Goal: Task Accomplishment & Management: Use online tool/utility

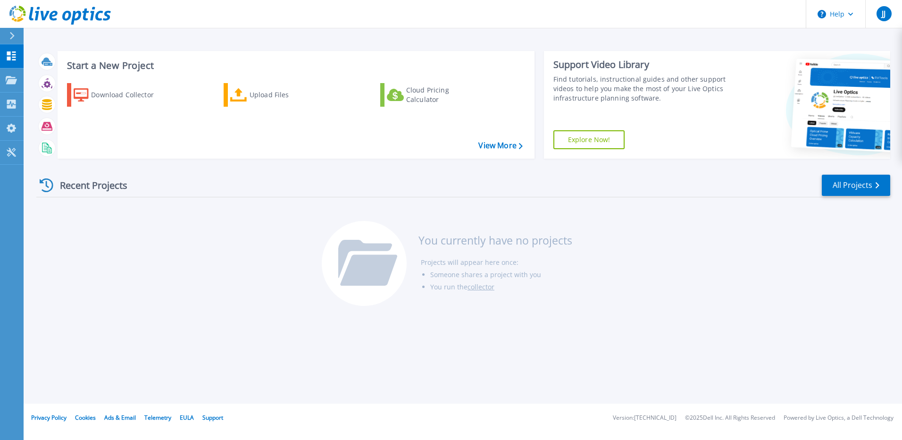
click at [95, 182] on div "Recent Projects" at bounding box center [88, 185] width 104 height 23
click at [510, 147] on link "View More" at bounding box center [500, 145] width 44 height 9
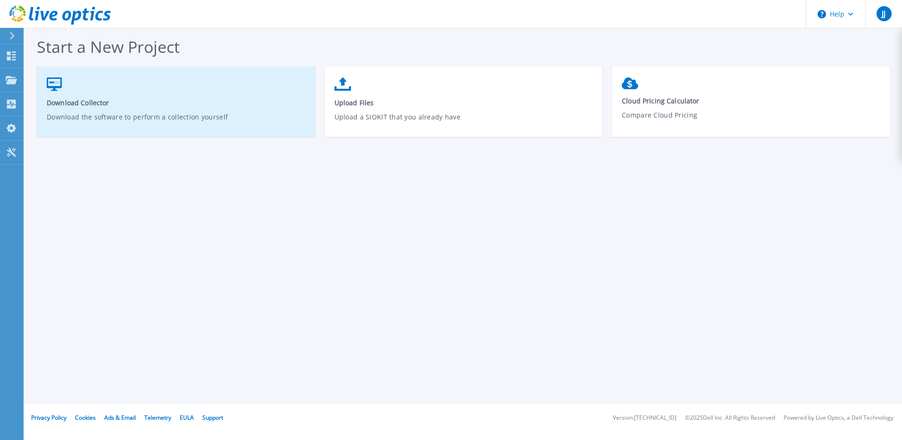
click at [102, 108] on link "Download Collector Download the software to perform a collection yourself" at bounding box center [176, 106] width 278 height 67
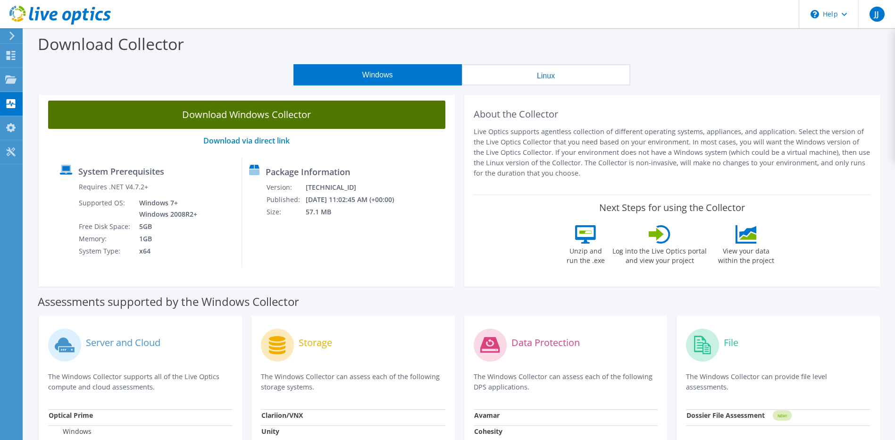
click at [226, 117] on link "Download Windows Collector" at bounding box center [246, 115] width 397 height 28
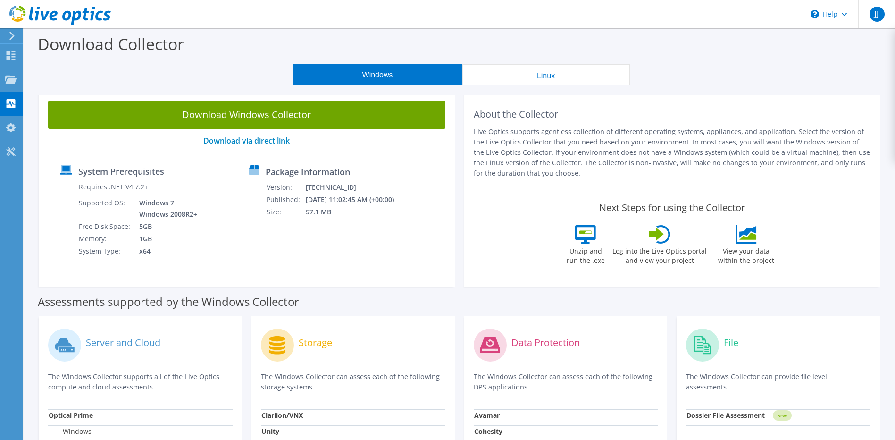
click at [383, 72] on button "Windows" at bounding box center [378, 74] width 168 height 21
click at [304, 346] on label "Storage" at bounding box center [316, 342] width 34 height 9
click at [10, 80] on use at bounding box center [10, 79] width 11 height 8
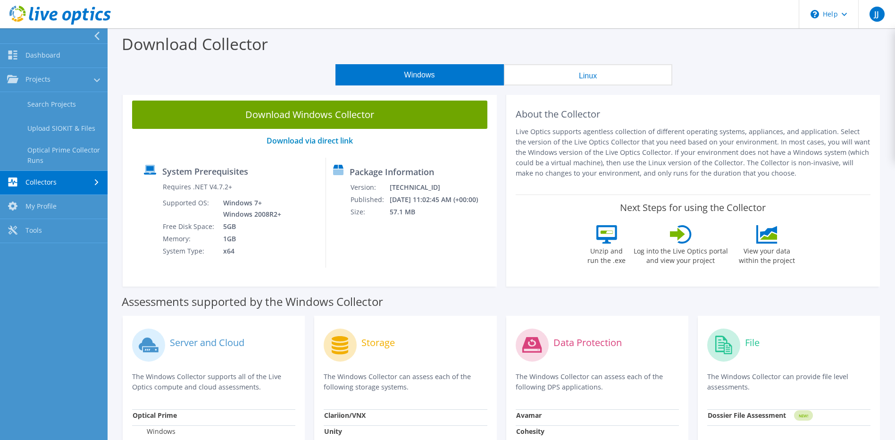
click at [53, 181] on link "Collectors" at bounding box center [54, 183] width 108 height 24
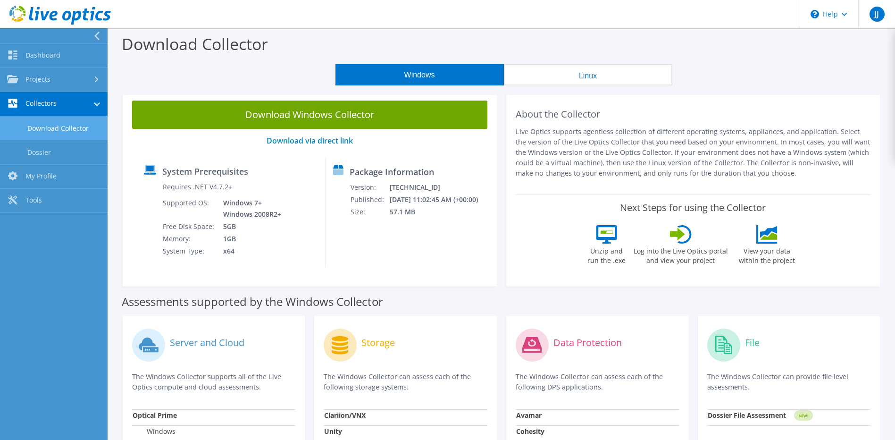
click at [506, 229] on div "About the Collector Live Optics supports agentless collection of different oper…" at bounding box center [693, 188] width 374 height 195
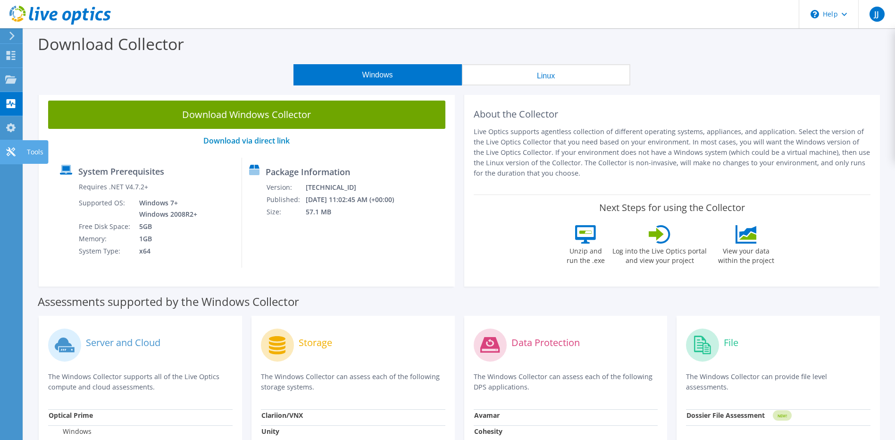
click at [11, 155] on icon at bounding box center [10, 151] width 11 height 9
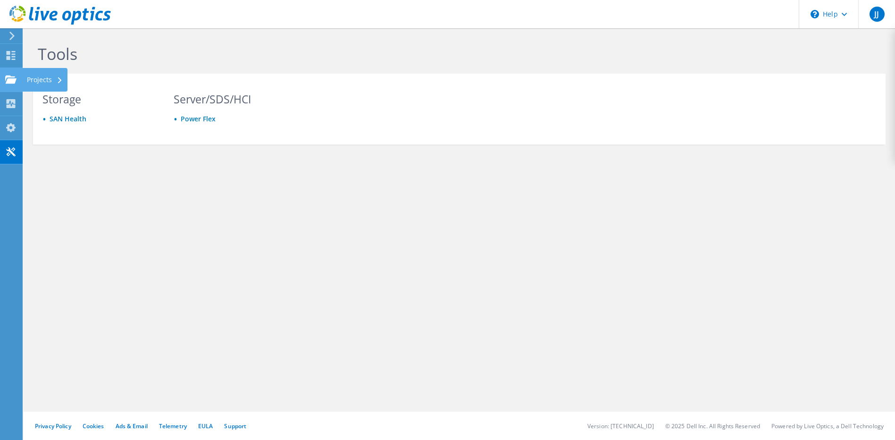
click at [16, 82] on icon at bounding box center [10, 79] width 11 height 9
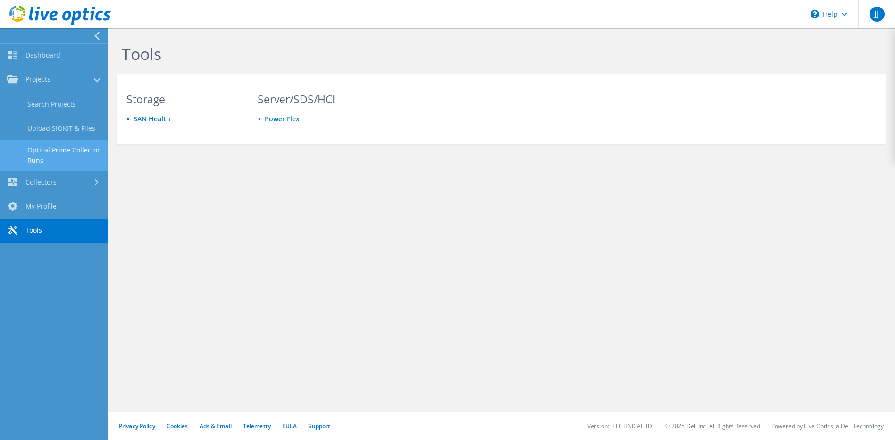
click at [76, 161] on link "Optical Prime Collector Runs" at bounding box center [54, 155] width 108 height 30
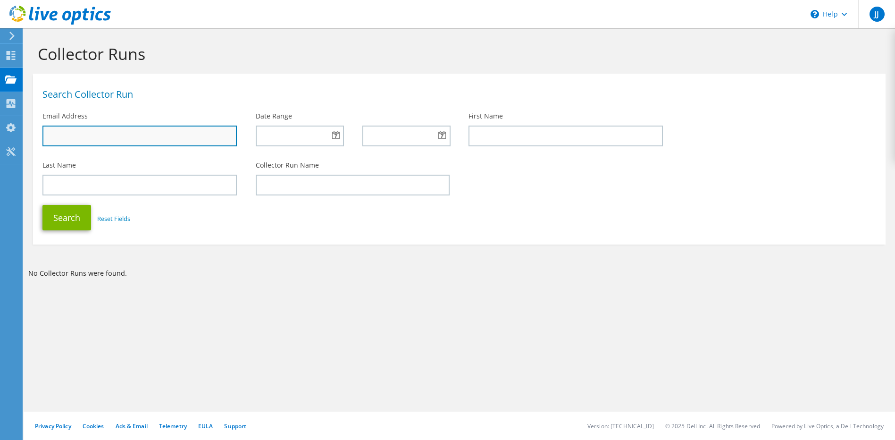
click at [91, 136] on input "text" at bounding box center [139, 136] width 194 height 21
type input "jefferies@icdd.com"
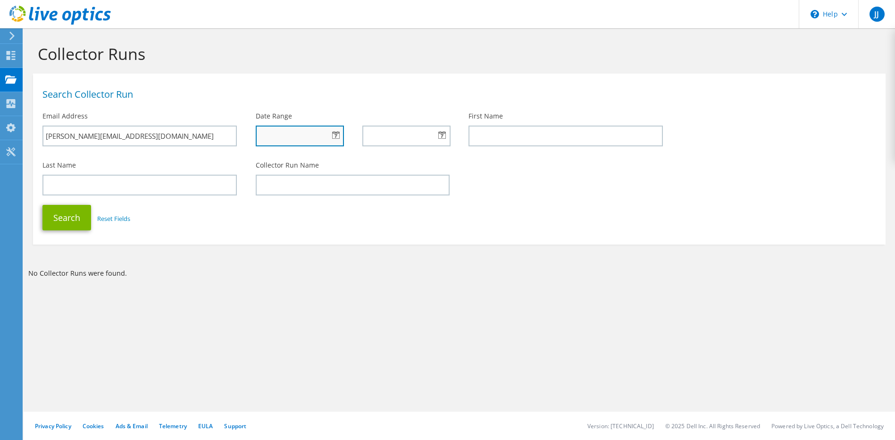
click at [270, 140] on input "text" at bounding box center [300, 136] width 88 height 21
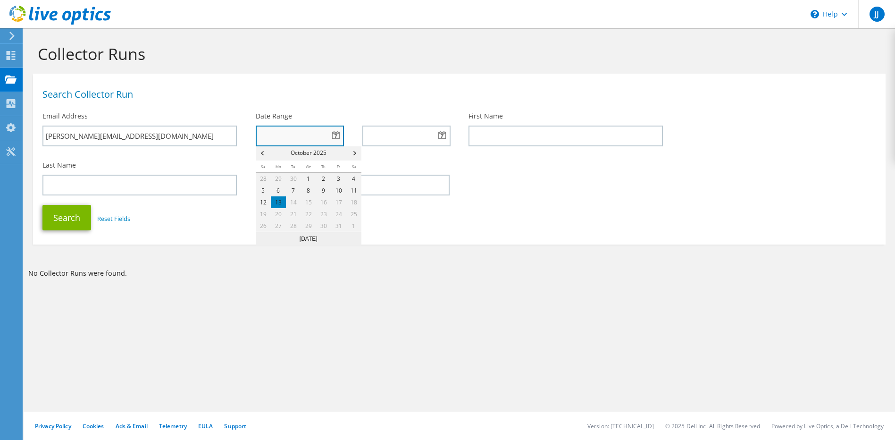
type input "10/08/2025"
click at [444, 135] on div at bounding box center [406, 136] width 88 height 21
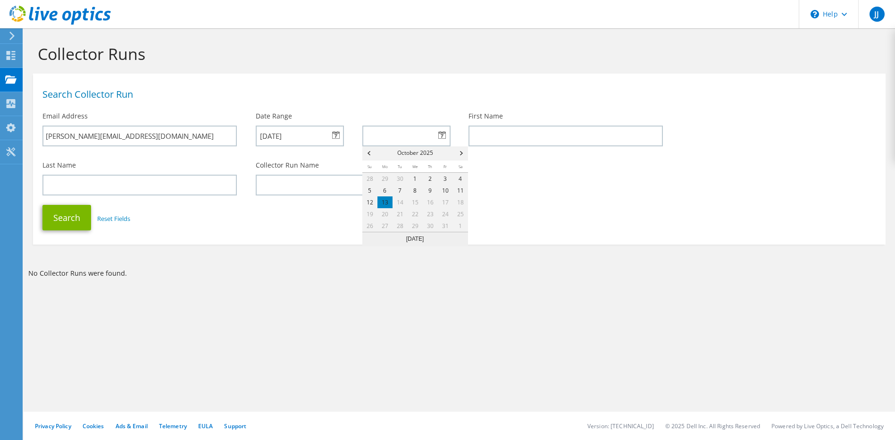
click at [444, 135] on div at bounding box center [406, 136] width 88 height 21
click at [385, 199] on link "13" at bounding box center [385, 202] width 15 height 12
type input "10/13/2025"
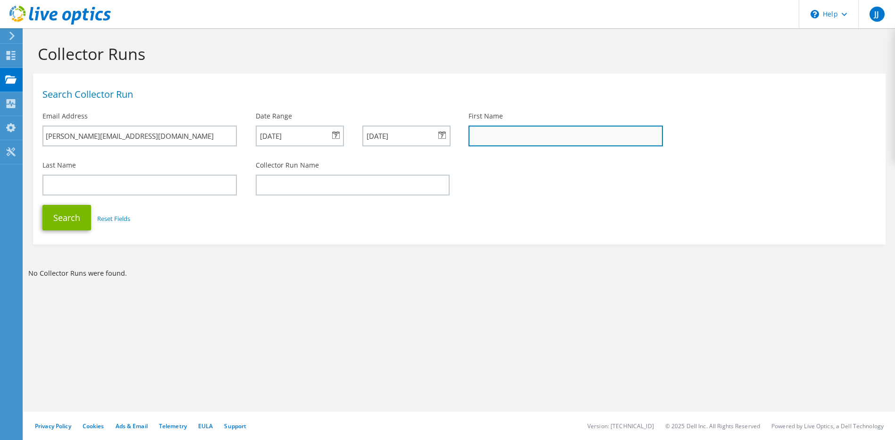
click at [525, 129] on input "text" at bounding box center [566, 136] width 194 height 21
type input "Noi"
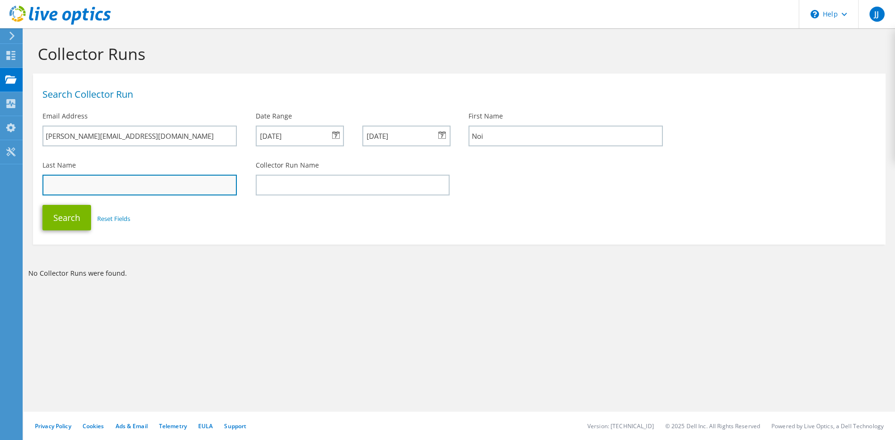
click at [181, 185] on input "text" at bounding box center [139, 185] width 194 height 21
type input "Jefferis"
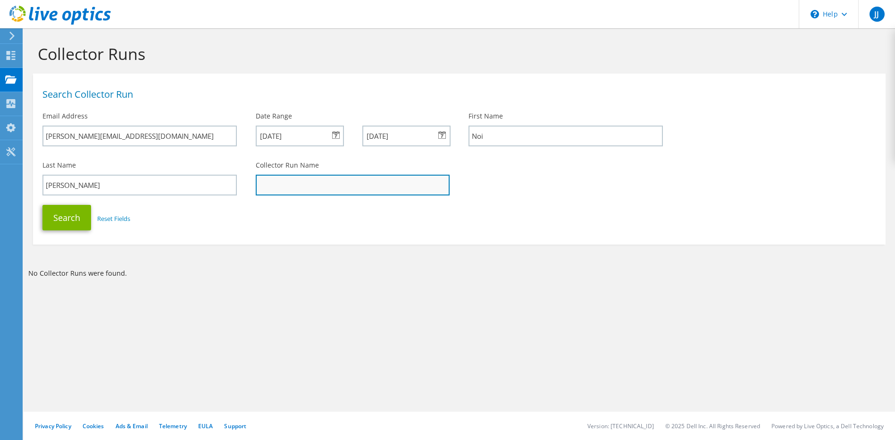
click at [294, 184] on input "text" at bounding box center [353, 185] width 194 height 21
type input "Webserver2018"
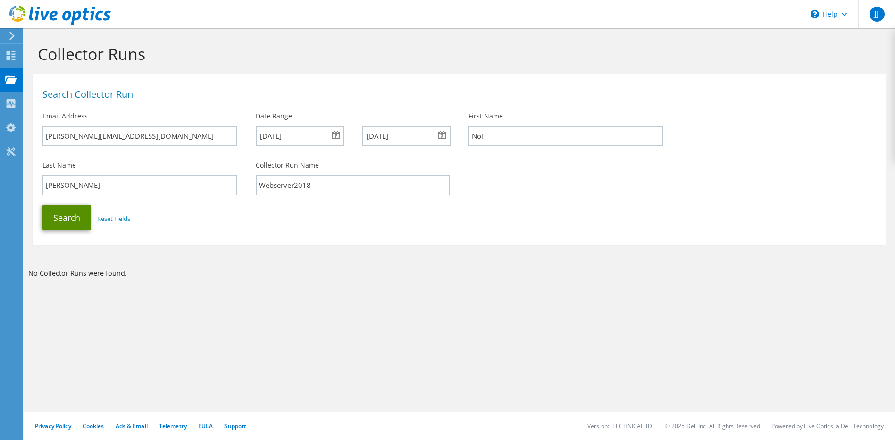
click at [74, 217] on button "Search" at bounding box center [66, 217] width 49 height 25
click at [72, 217] on button "Search" at bounding box center [66, 217] width 49 height 25
click at [9, 80] on use at bounding box center [10, 79] width 11 height 8
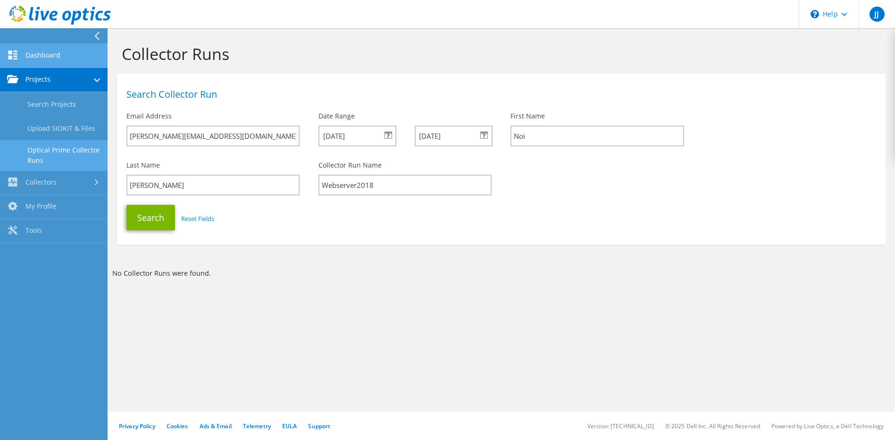
click at [39, 53] on link "Dashboard" at bounding box center [54, 56] width 108 height 24
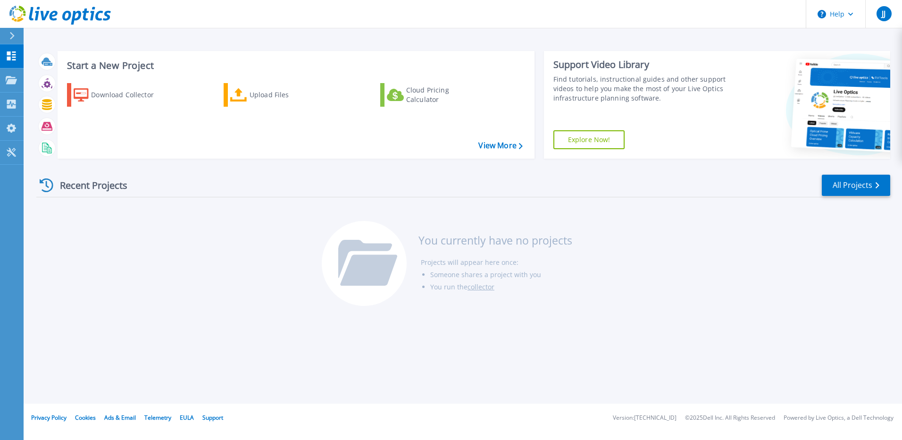
click at [95, 188] on div "Recent Projects" at bounding box center [88, 185] width 104 height 23
click at [504, 151] on div "Download Collector Upload Files Cloud Pricing Calculator" at bounding box center [294, 115] width 470 height 78
click at [499, 150] on link "View More" at bounding box center [500, 145] width 44 height 9
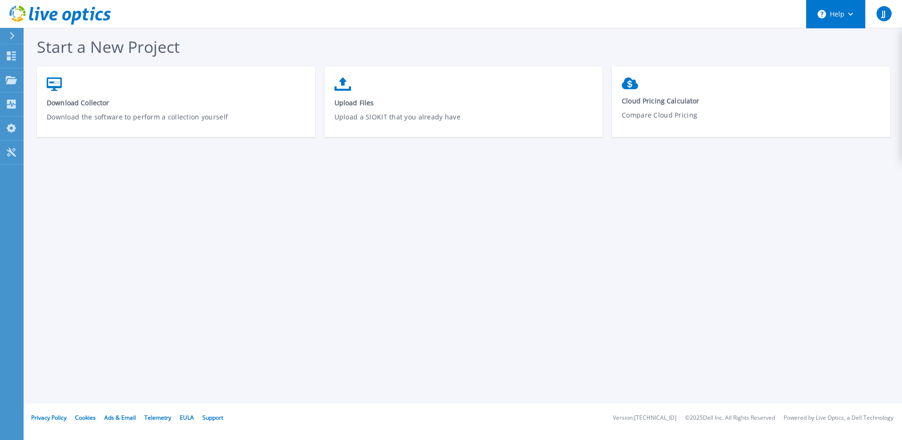
click at [837, 15] on button "Help" at bounding box center [835, 14] width 59 height 28
click at [13, 58] on icon at bounding box center [11, 55] width 11 height 9
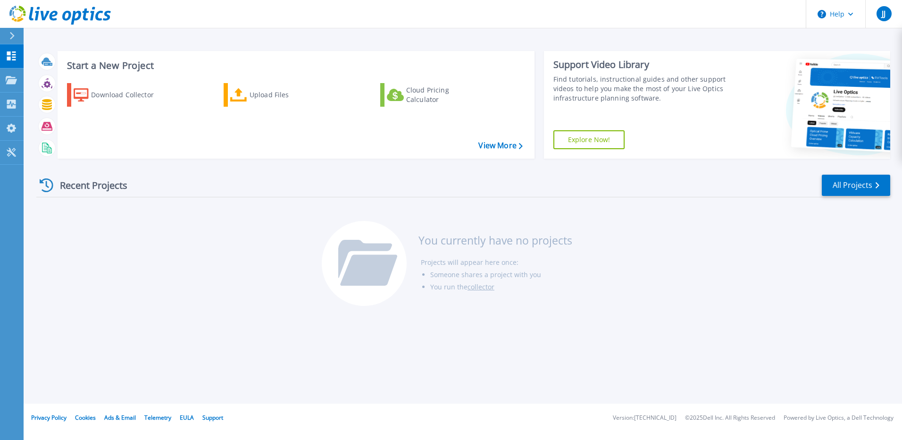
click at [95, 180] on div "Recent Projects" at bounding box center [88, 185] width 104 height 23
click at [483, 287] on link "collector" at bounding box center [481, 286] width 27 height 9
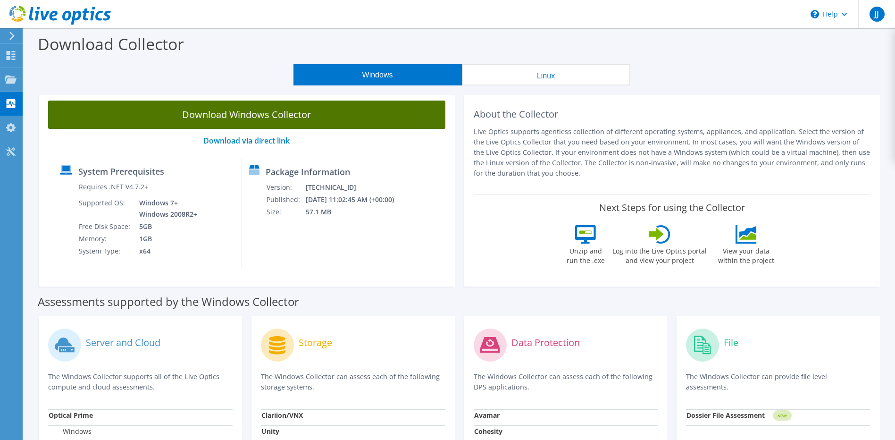
click at [262, 116] on link "Download Windows Collector" at bounding box center [246, 115] width 397 height 28
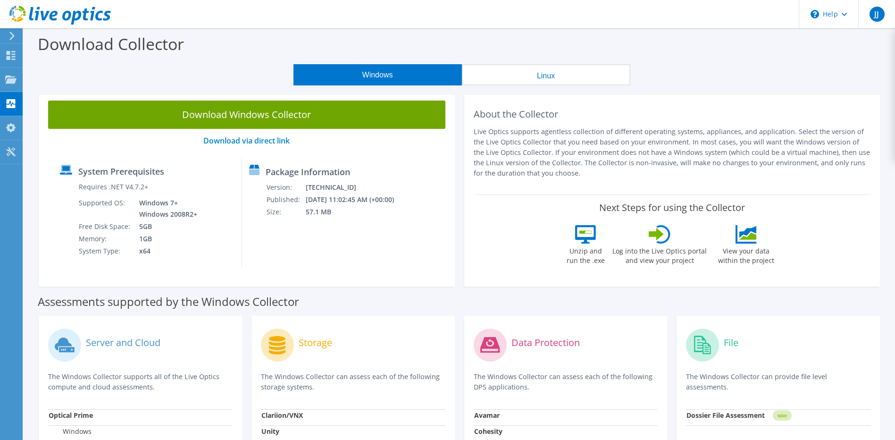
click at [386, 76] on button "Windows" at bounding box center [378, 74] width 168 height 21
click at [391, 69] on button "Windows" at bounding box center [378, 74] width 168 height 21
click at [9, 79] on use at bounding box center [10, 79] width 11 height 8
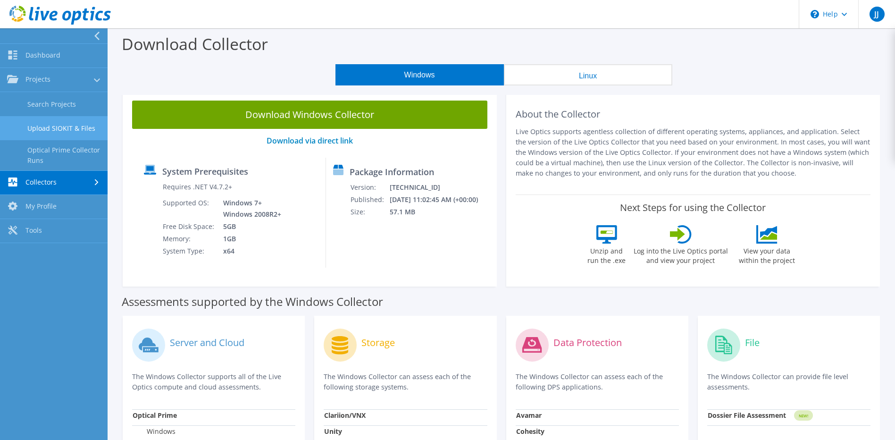
click at [63, 126] on link "Upload SIOKIT & Files" at bounding box center [54, 128] width 108 height 24
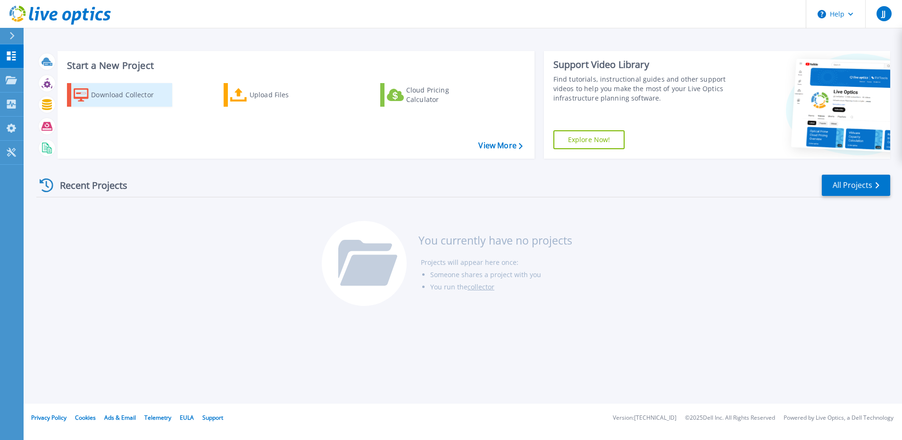
click at [101, 95] on div "Download Collector" at bounding box center [129, 94] width 76 height 19
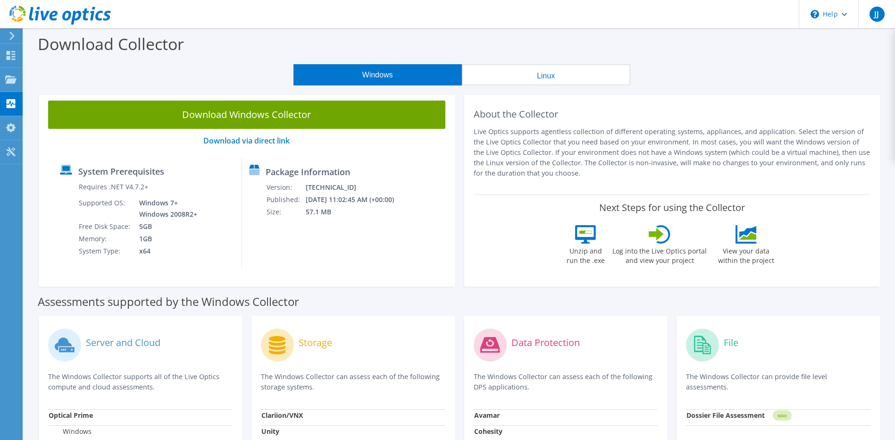
click at [416, 72] on button "Windows" at bounding box center [378, 74] width 168 height 21
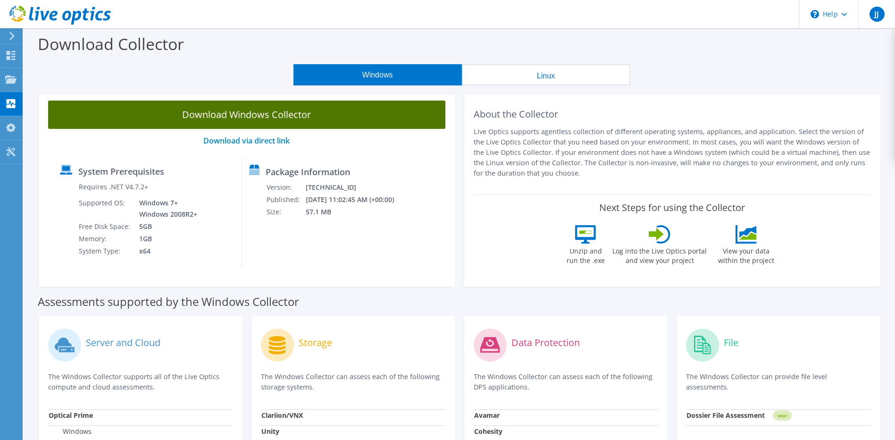
click at [207, 121] on link "Download Windows Collector" at bounding box center [246, 115] width 397 height 28
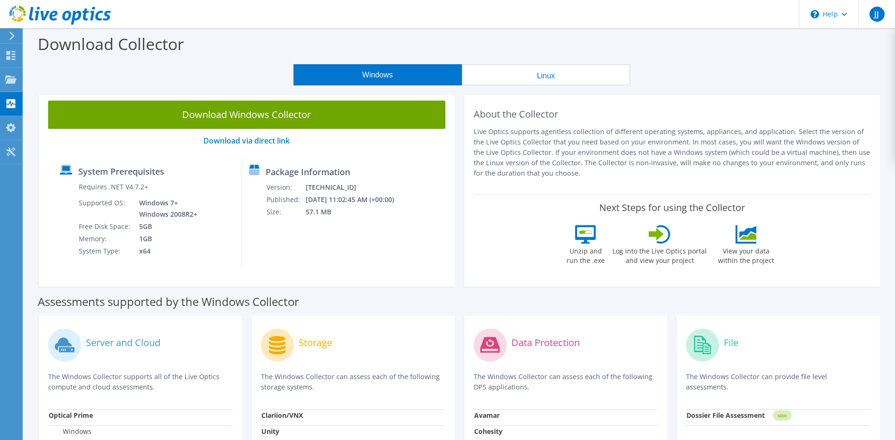
click at [410, 73] on button "Windows" at bounding box center [378, 74] width 168 height 21
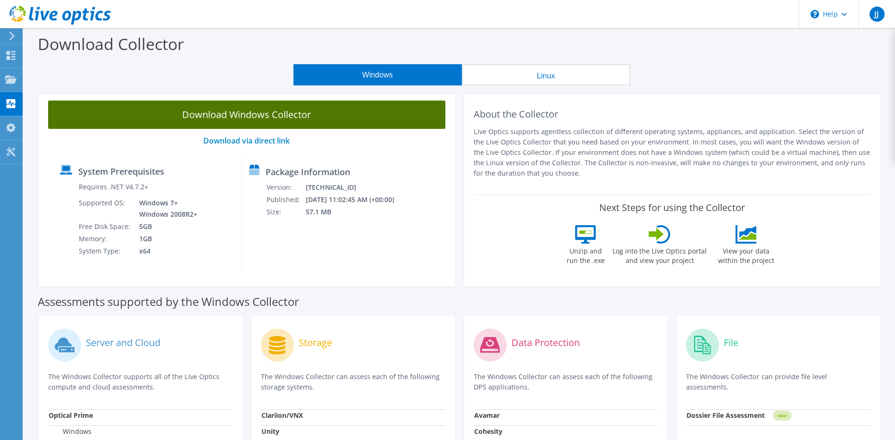
click at [229, 119] on link "Download Windows Collector" at bounding box center [246, 115] width 397 height 28
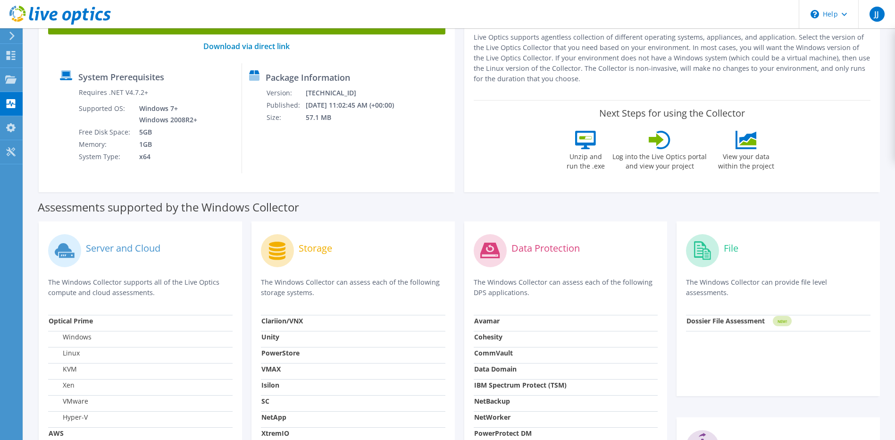
scroll to position [142, 0]
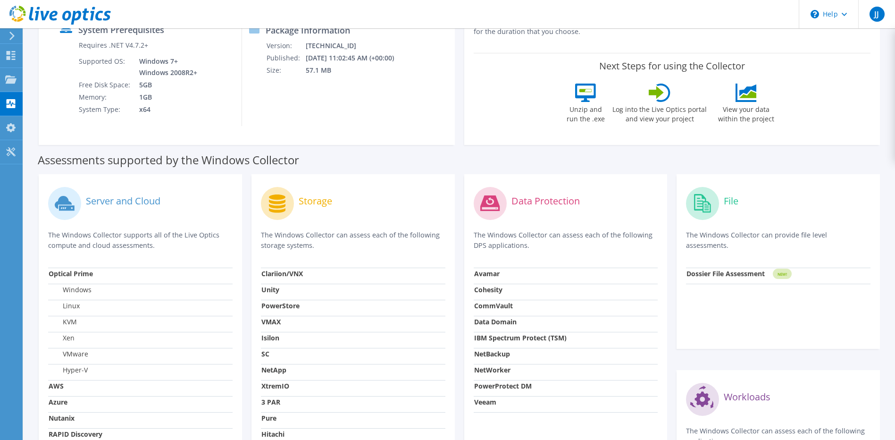
click at [304, 197] on label "Storage" at bounding box center [316, 200] width 34 height 9
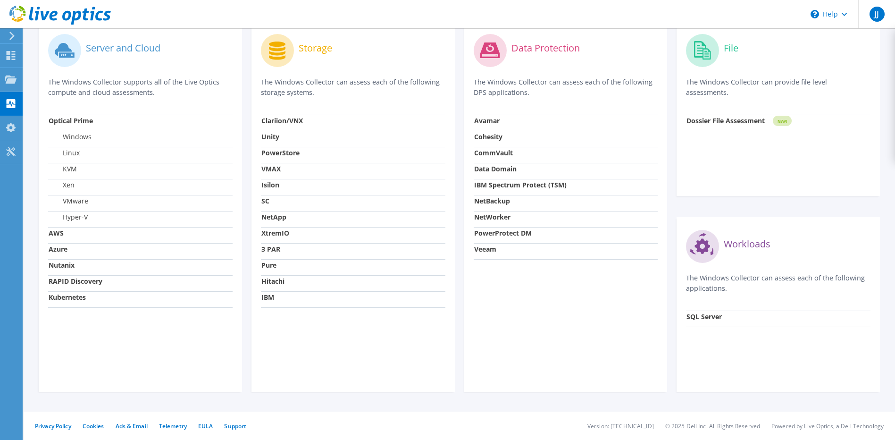
scroll to position [106, 0]
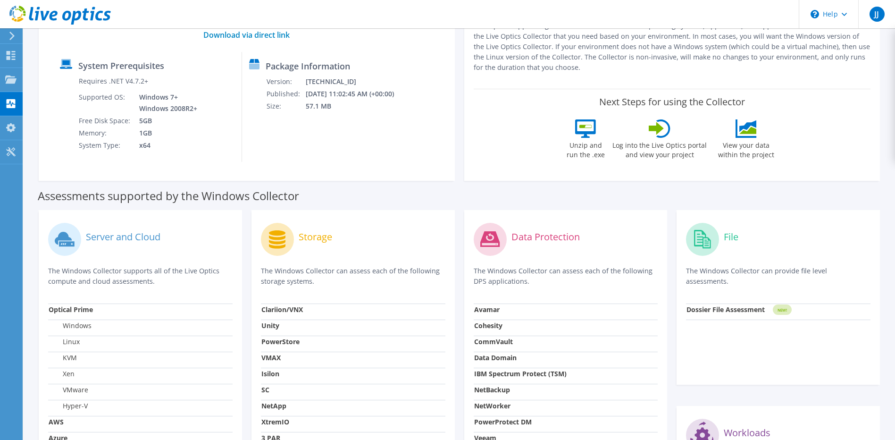
click at [748, 126] on icon at bounding box center [747, 126] width 17 height 12
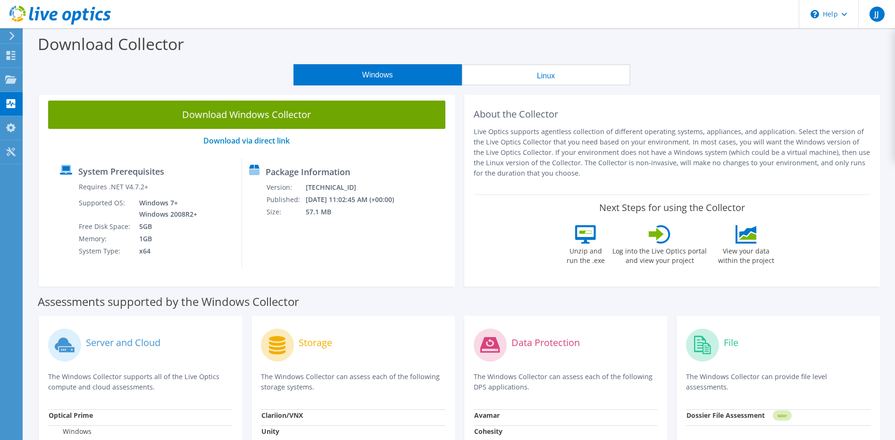
click at [406, 78] on button "Windows" at bounding box center [378, 74] width 168 height 21
click at [12, 60] on div at bounding box center [10, 56] width 11 height 10
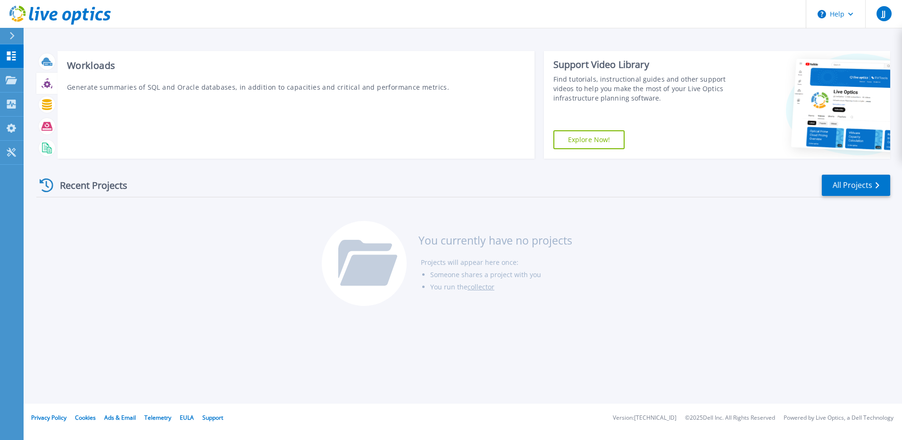
click at [44, 89] on div at bounding box center [47, 83] width 17 height 17
click at [47, 105] on icon at bounding box center [47, 104] width 10 height 11
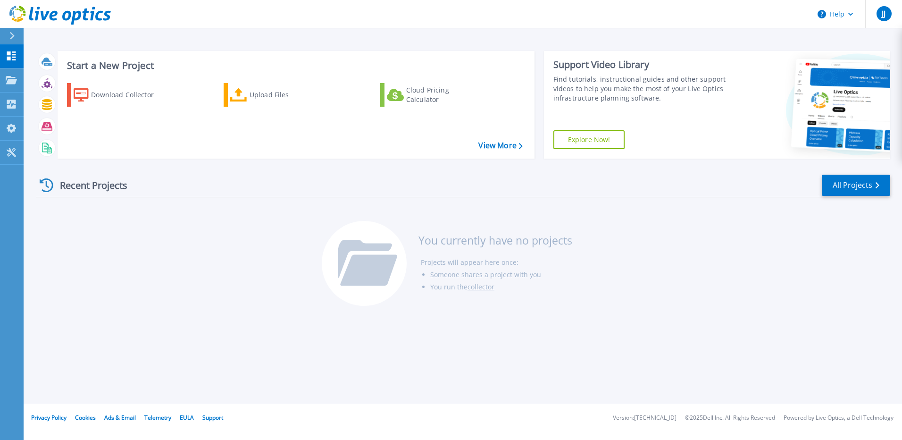
click at [67, 191] on div "Recent Projects" at bounding box center [88, 185] width 104 height 23
click at [496, 148] on link "View More" at bounding box center [500, 145] width 44 height 9
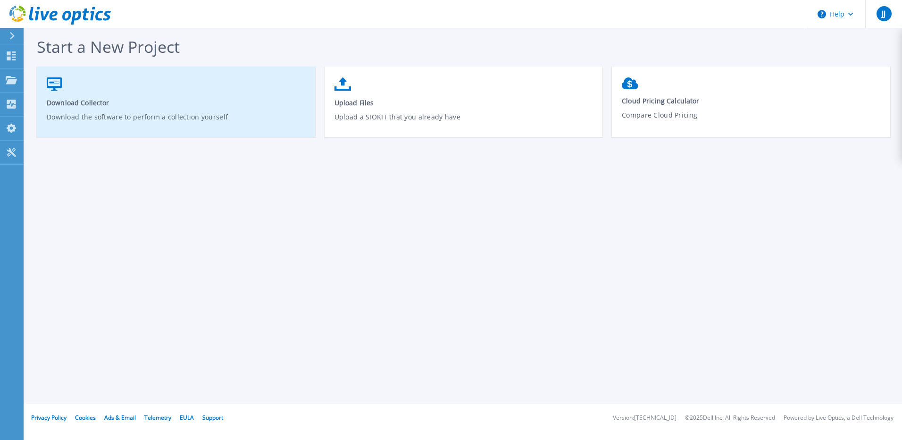
click at [73, 105] on span "Download Collector" at bounding box center [176, 102] width 259 height 9
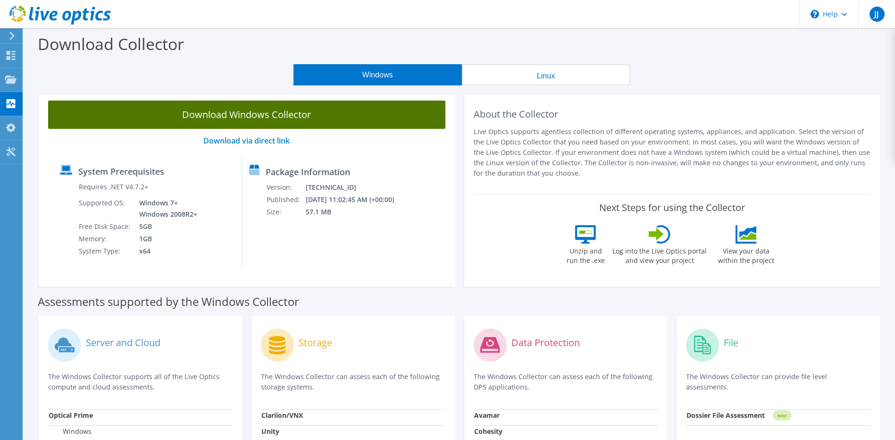
click at [133, 108] on link "Download Windows Collector" at bounding box center [246, 115] width 397 height 28
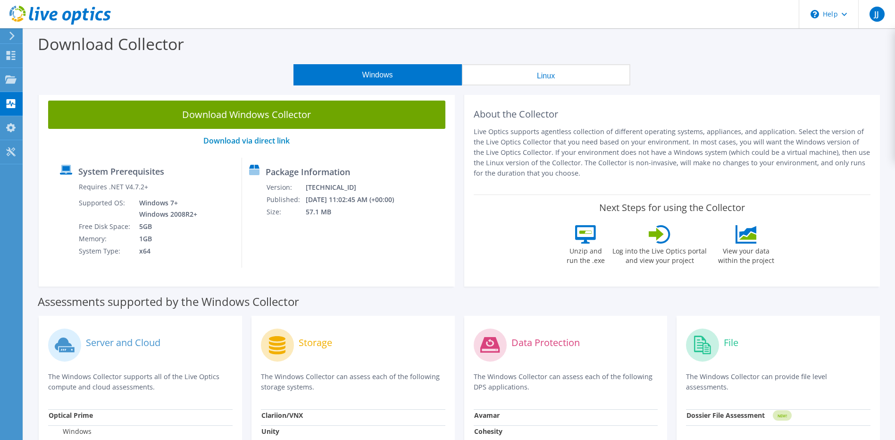
click at [227, 65] on div "Windows Linux" at bounding box center [461, 74] width 857 height 21
click at [360, 83] on button "Windows" at bounding box center [378, 74] width 168 height 21
click at [5, 128] on icon at bounding box center [10, 127] width 11 height 9
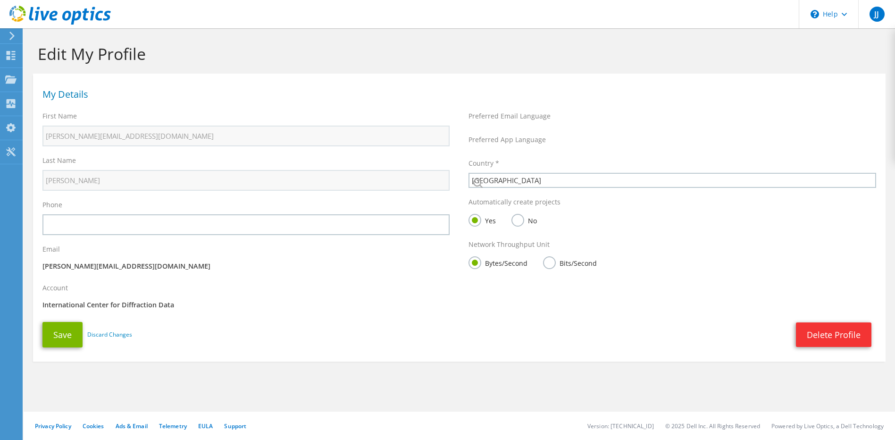
select select "224"
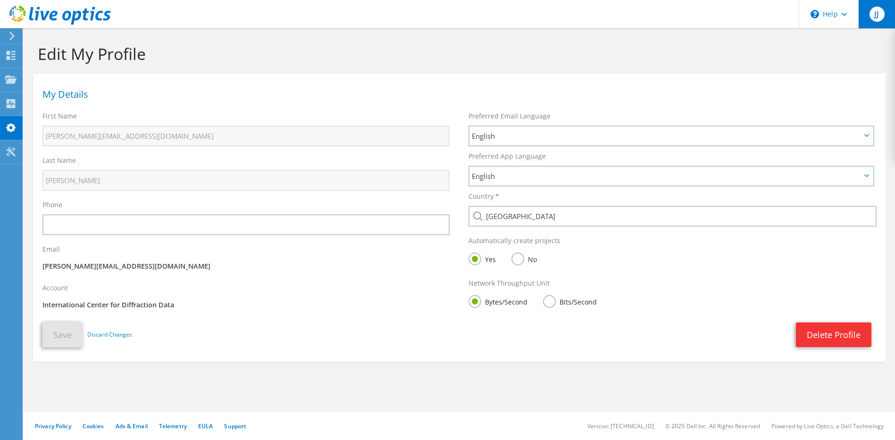
click at [881, 17] on span "JJ" at bounding box center [877, 14] width 15 height 15
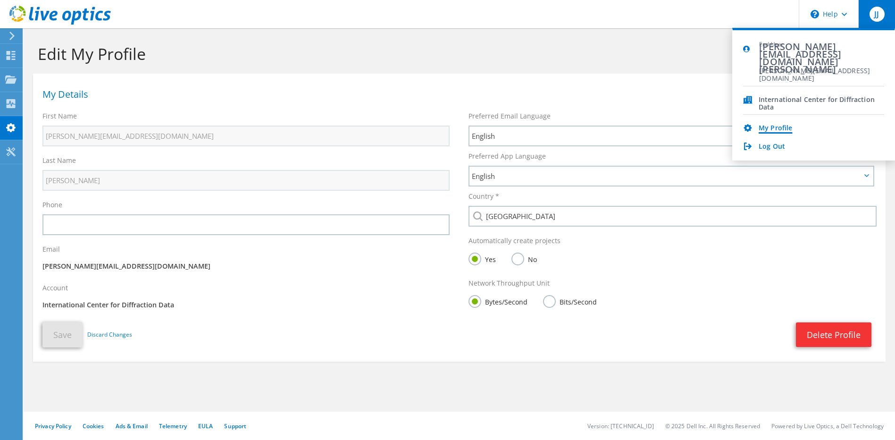
click at [780, 129] on link "My Profile" at bounding box center [776, 128] width 34 height 9
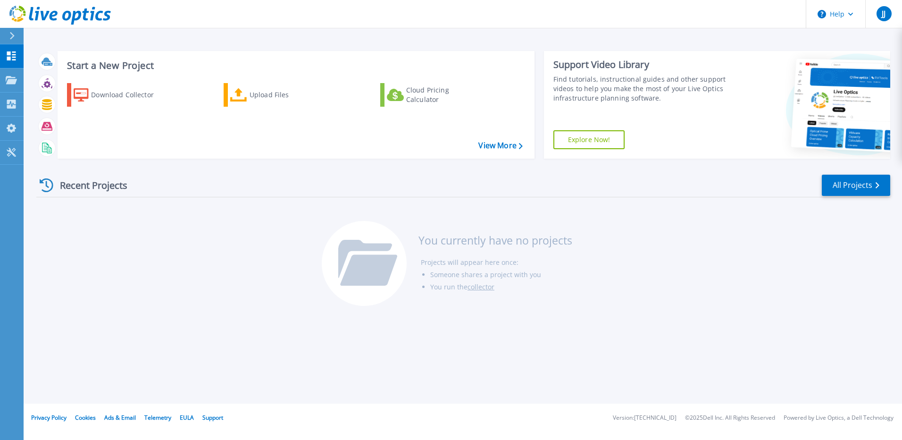
click at [480, 285] on link "collector" at bounding box center [481, 286] width 27 height 9
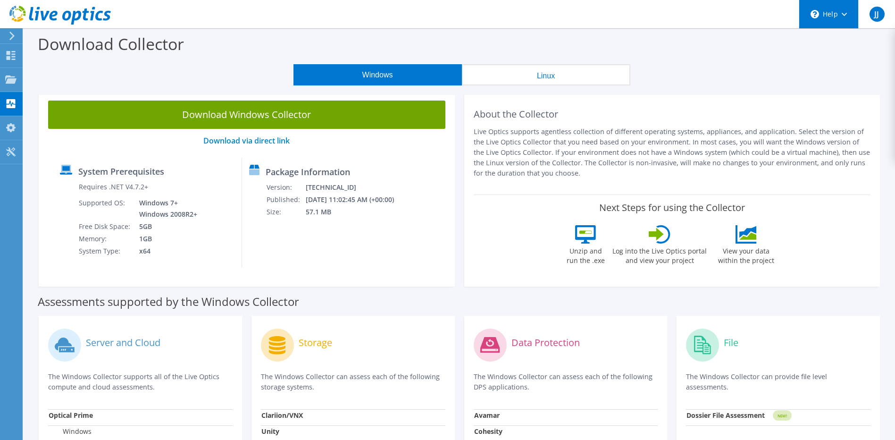
click at [826, 16] on div "\n Help" at bounding box center [828, 14] width 59 height 28
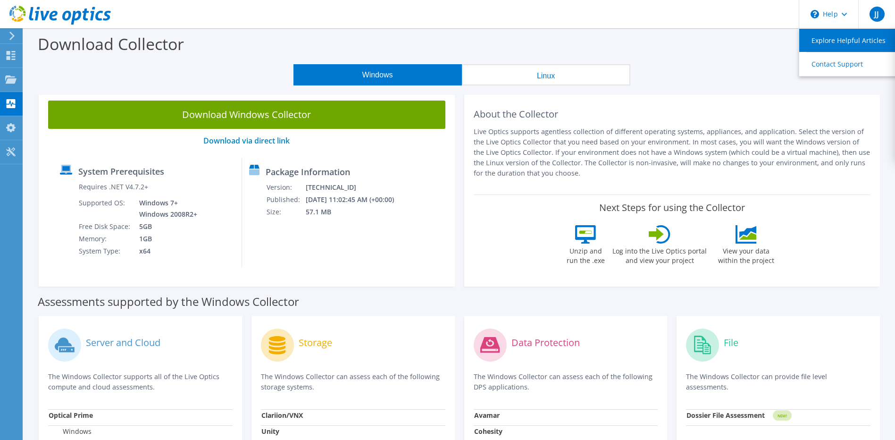
click at [856, 45] on link "Explore Helpful Articles" at bounding box center [851, 40] width 105 height 23
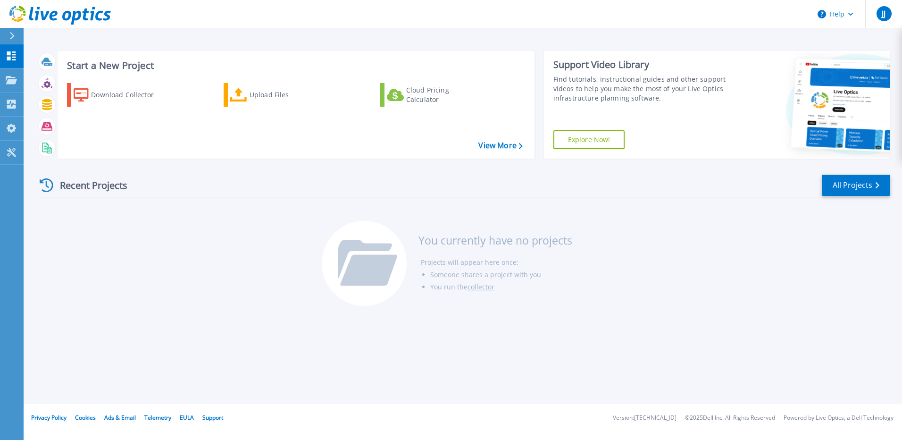
click at [91, 187] on div "Recent Projects" at bounding box center [88, 185] width 104 height 23
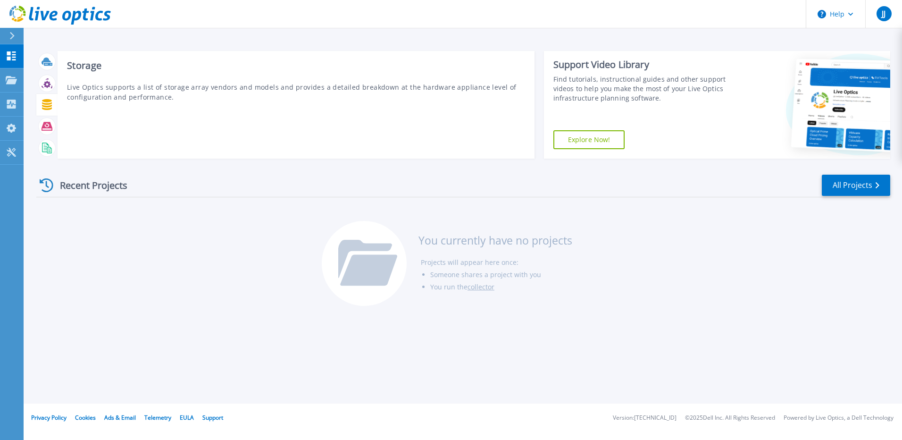
click at [45, 102] on icon at bounding box center [47, 104] width 11 height 11
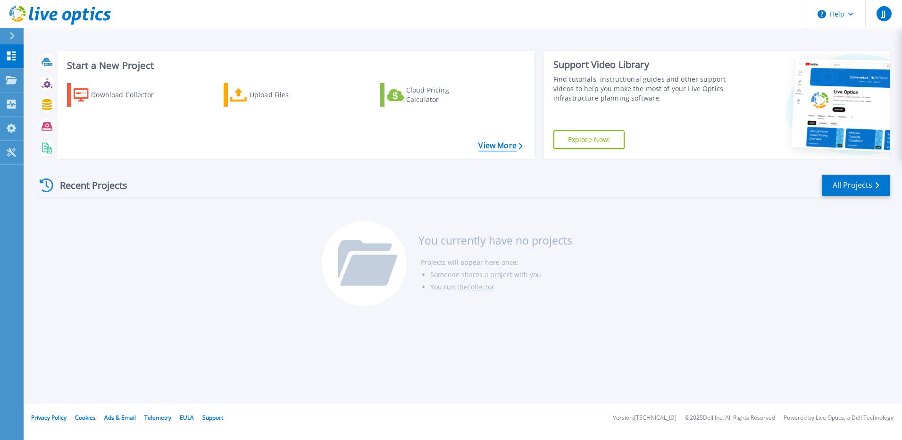
click at [502, 149] on link "View More" at bounding box center [500, 145] width 44 height 9
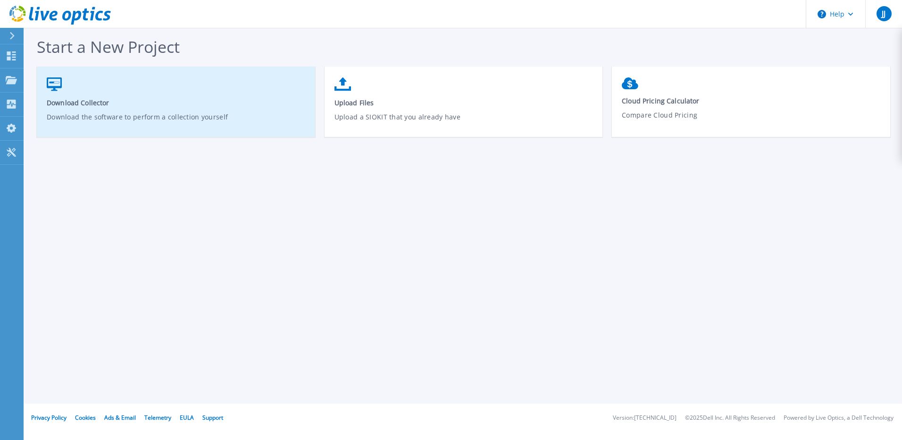
click at [117, 102] on span "Download Collector" at bounding box center [176, 102] width 259 height 9
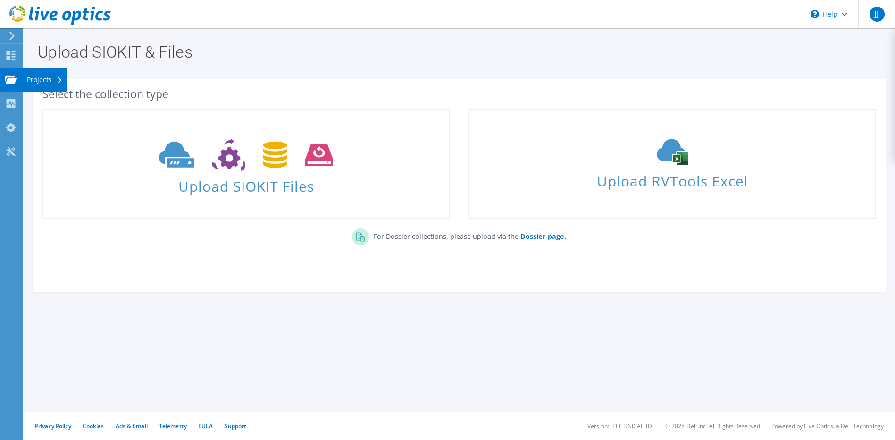
click at [6, 81] on icon at bounding box center [10, 79] width 11 height 9
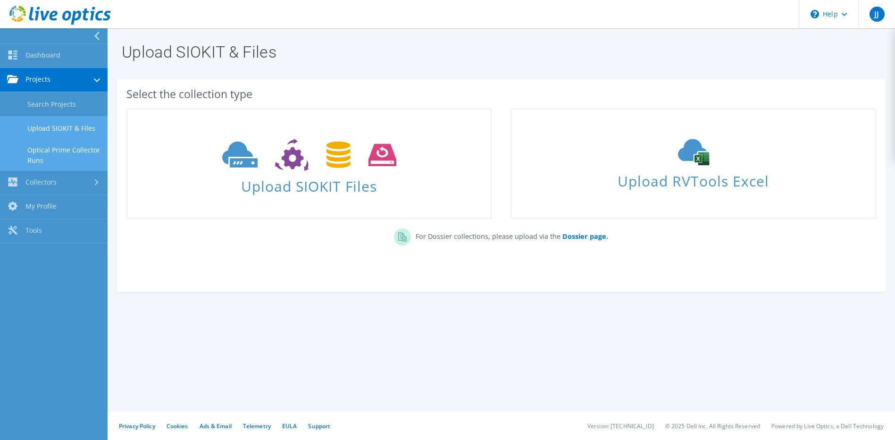
click at [55, 155] on link "Optical Prime Collector Runs" at bounding box center [54, 155] width 108 height 30
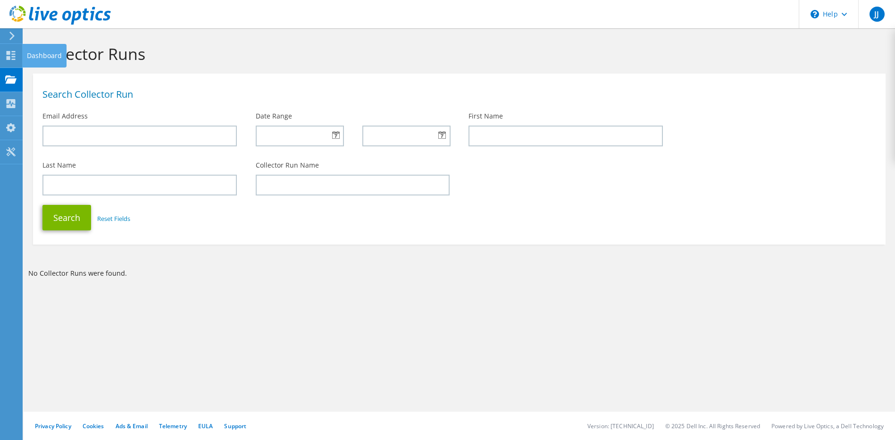
click at [13, 36] on icon at bounding box center [11, 36] width 7 height 8
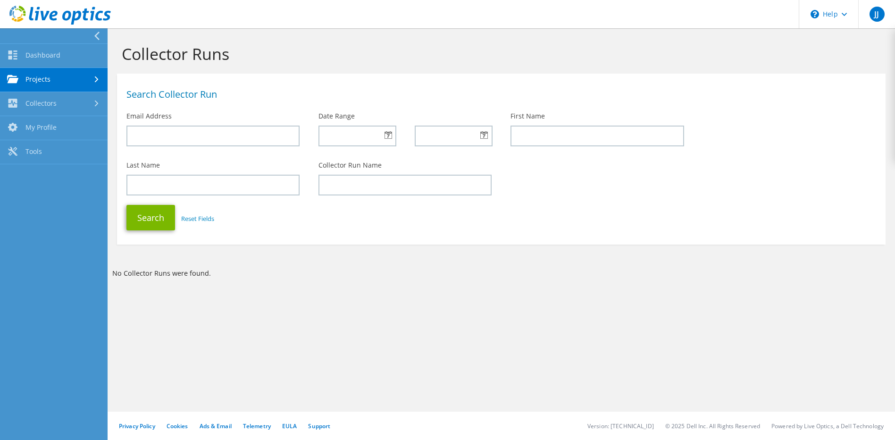
click at [42, 81] on link "Projects" at bounding box center [54, 80] width 108 height 24
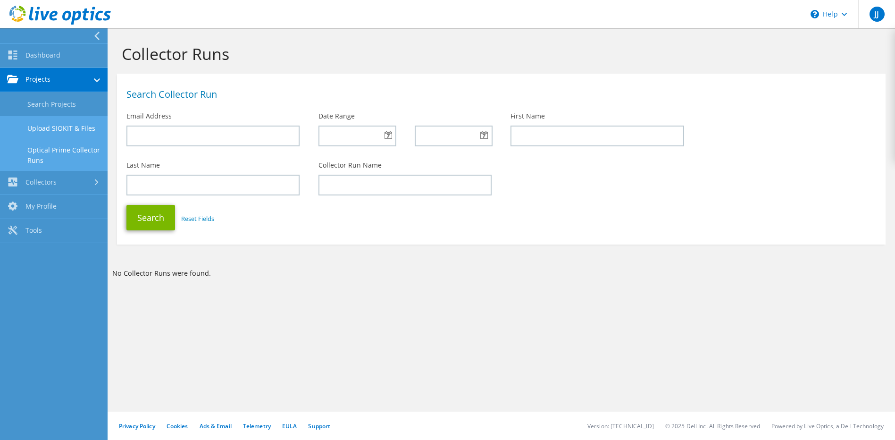
click at [59, 126] on link "Upload SIOKIT & Files" at bounding box center [54, 128] width 108 height 24
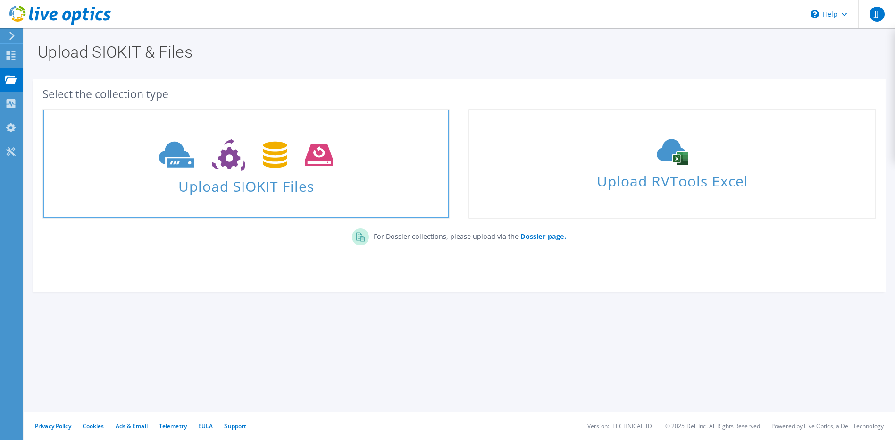
click at [243, 176] on span "Upload SIOKIT Files" at bounding box center [245, 183] width 405 height 20
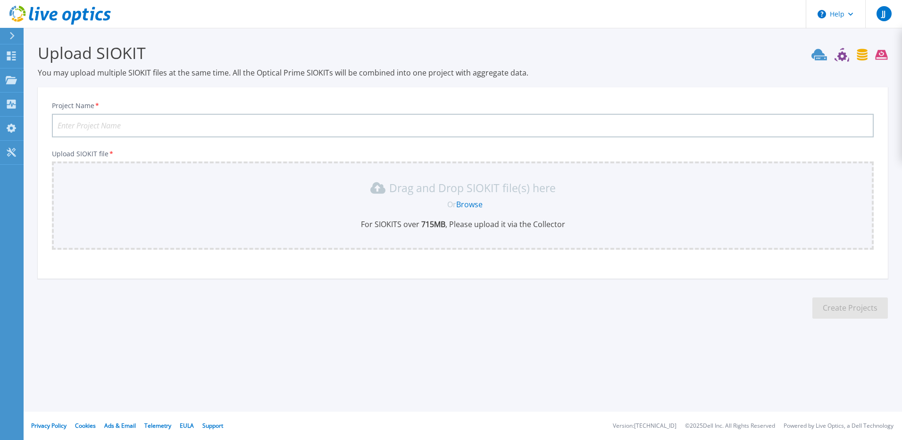
click at [109, 125] on input "Project Name *" at bounding box center [463, 126] width 822 height 24
type input "Webserver2018"
click at [475, 205] on link "Browse" at bounding box center [469, 204] width 26 height 10
click at [470, 204] on link "Browse" at bounding box center [469, 204] width 26 height 10
